Goal: Task Accomplishment & Management: Manage account settings

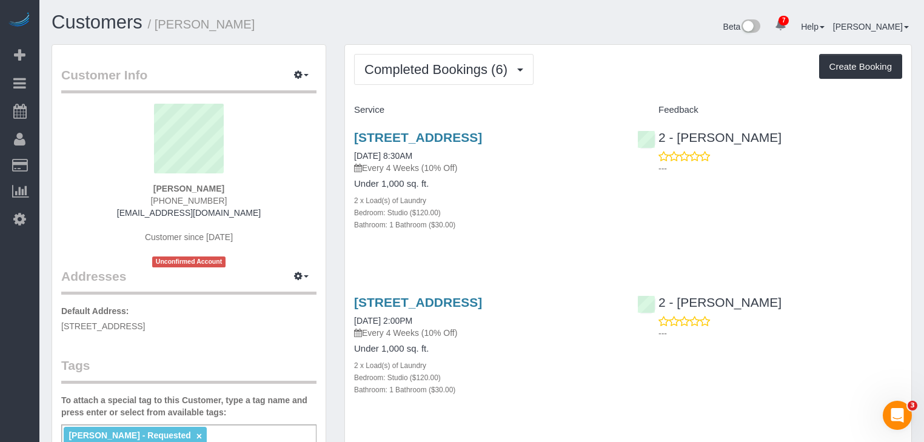
click at [247, 188] on div "[PERSON_NAME] [PHONE_NUMBER] [EMAIL_ADDRESS][DOMAIN_NAME] Customer since [DATE]…" at bounding box center [188, 186] width 255 height 164
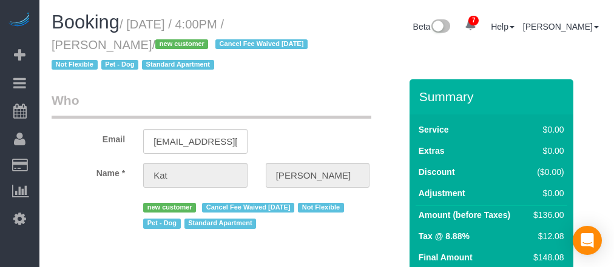
select select "NY"
select select "number:89"
select select "number:90"
select select "number:13"
select select "number:5"
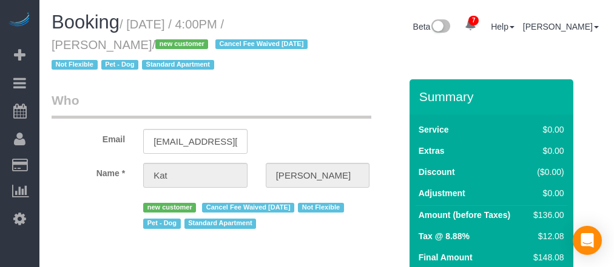
select select "object:966"
select select "string:US"
select select "1"
select select "spot1"
